Goal: Find specific page/section: Find specific page/section

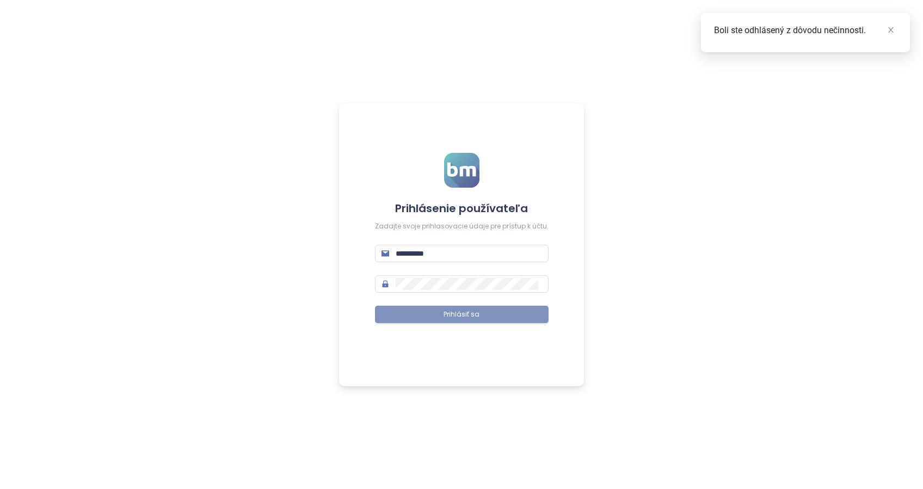
click at [457, 308] on button "Prihlásiť sa" at bounding box center [462, 314] width 174 height 17
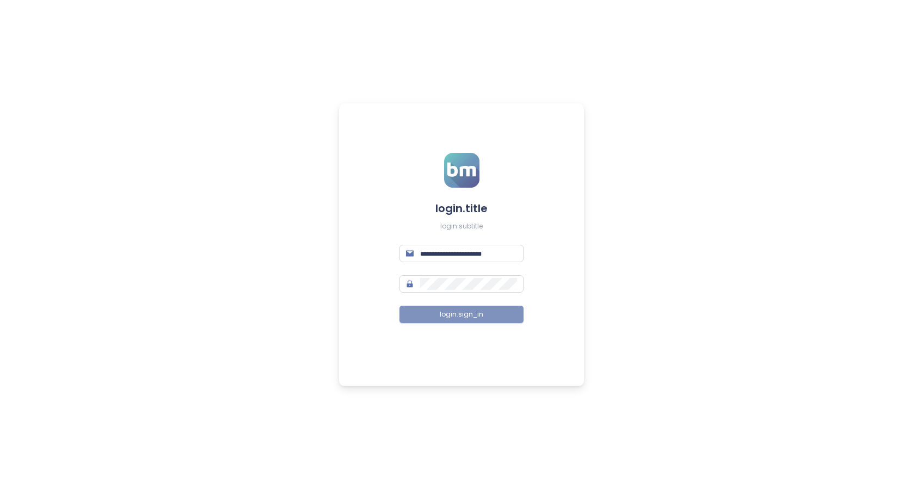
type input "**********"
click at [457, 317] on span "login.sign_in" at bounding box center [462, 315] width 44 height 10
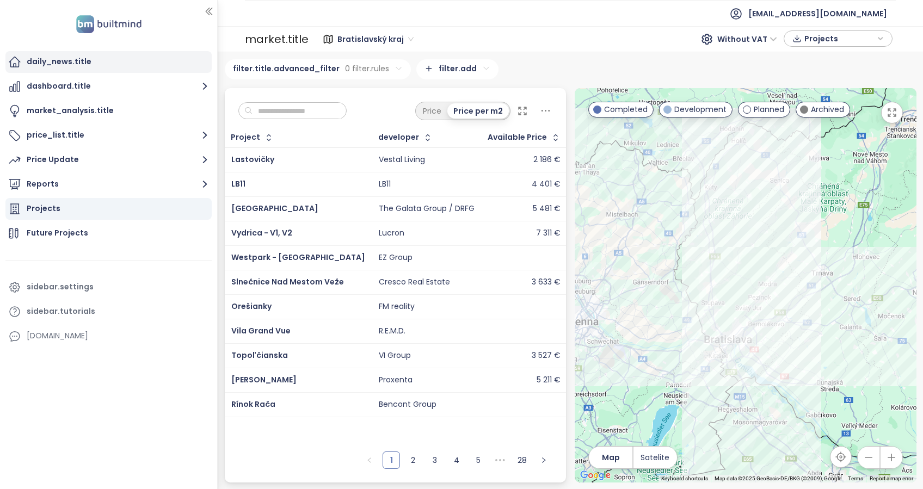
click at [61, 65] on div "daily_news.title" at bounding box center [59, 62] width 65 height 14
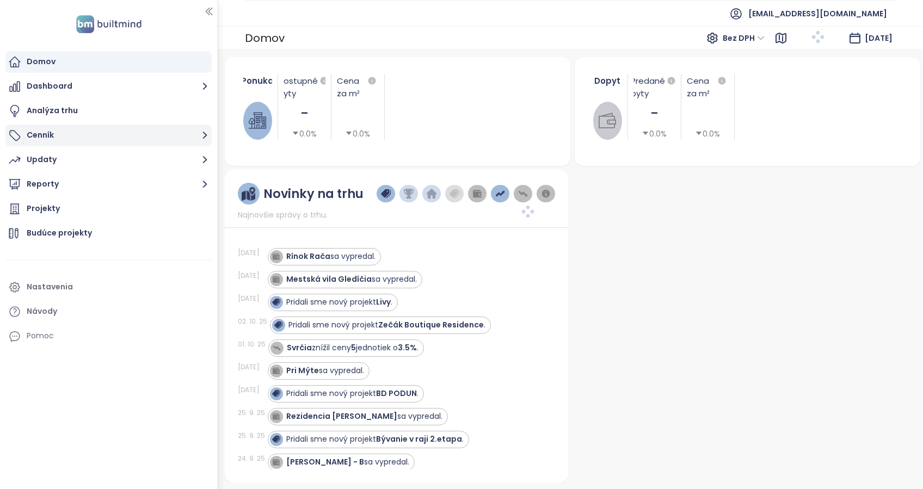
click at [42, 136] on button "Cenník" at bounding box center [108, 136] width 206 height 22
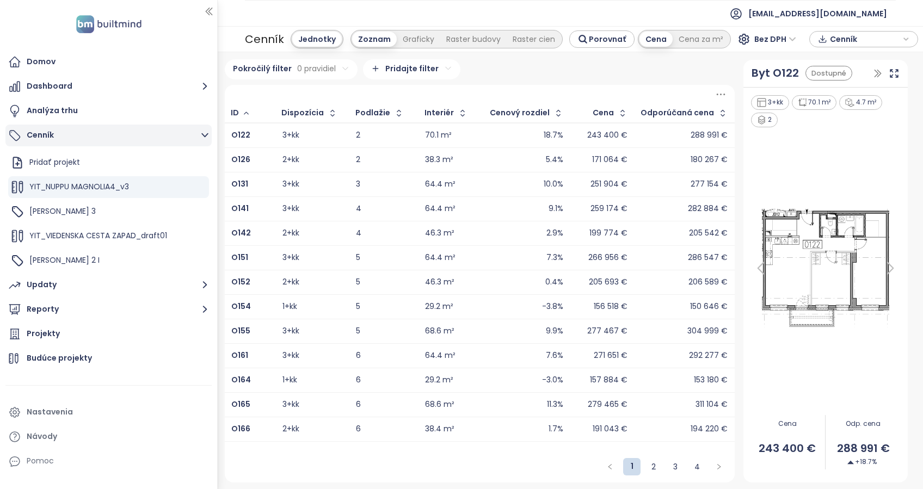
click at [44, 133] on button "Cenník" at bounding box center [108, 136] width 206 height 22
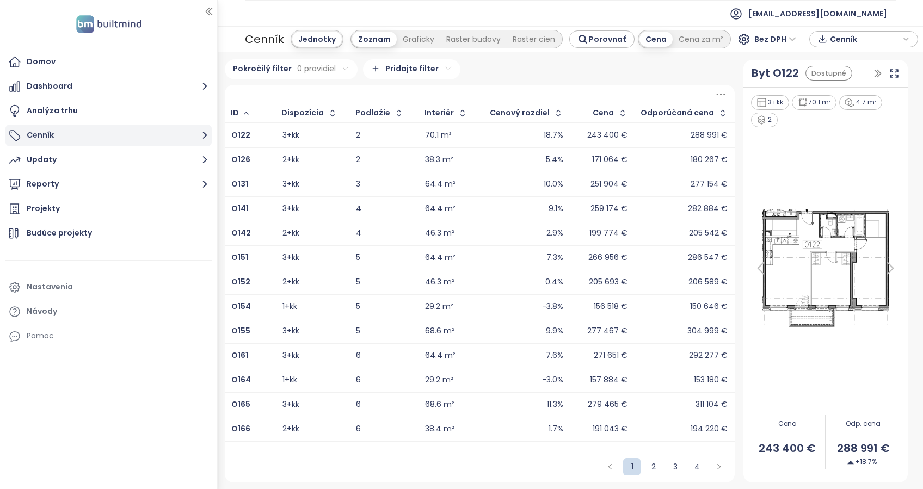
click at [44, 133] on button "Cenník" at bounding box center [108, 136] width 206 height 22
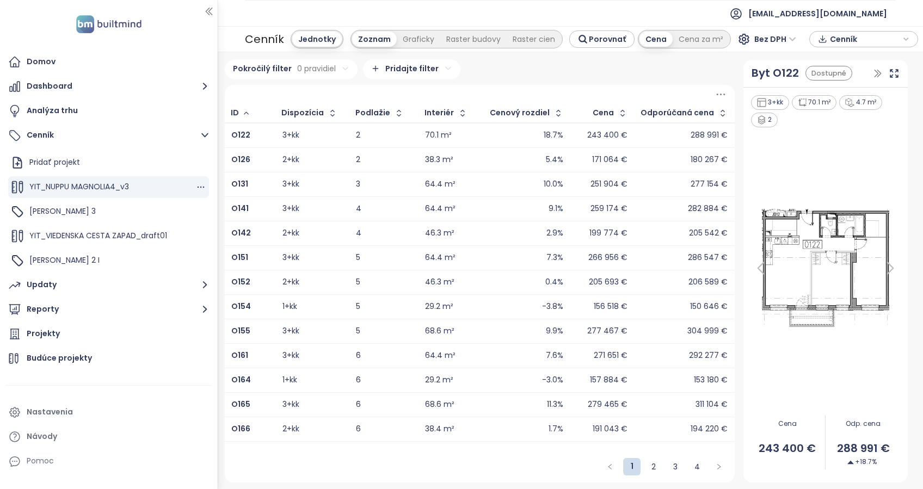
click at [117, 184] on span "YIT_NUPPU MAGNOLIA4_v3" at bounding box center [79, 186] width 100 height 11
click at [197, 187] on icon "button" at bounding box center [200, 188] width 7 height 2
